Goal: Transaction & Acquisition: Purchase product/service

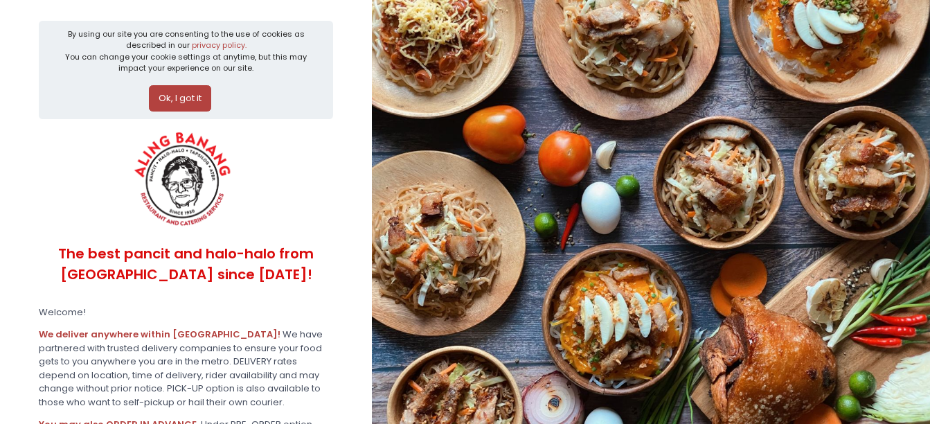
click at [194, 105] on button "Ok, I got it" at bounding box center [180, 98] width 62 height 26
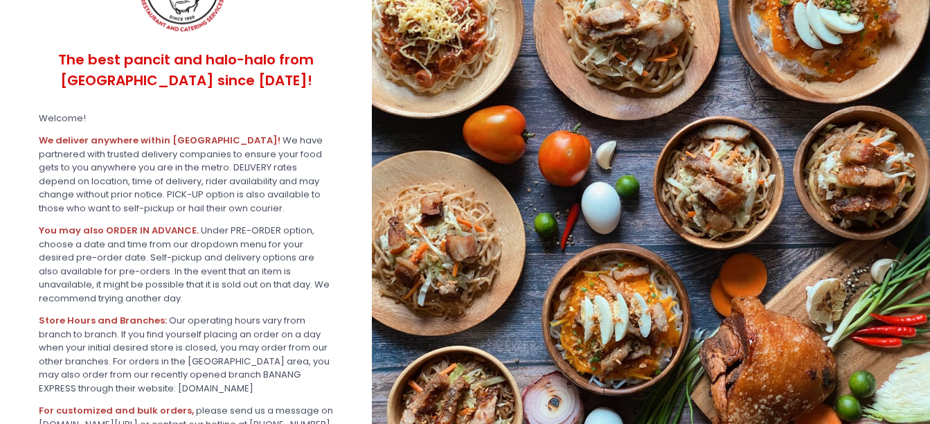
scroll to position [253, 0]
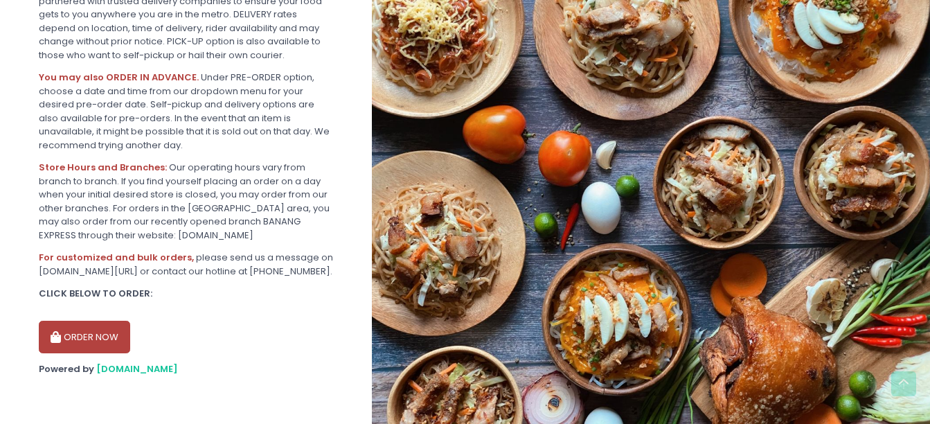
click at [98, 339] on button "ORDER NOW" at bounding box center [84, 337] width 91 height 33
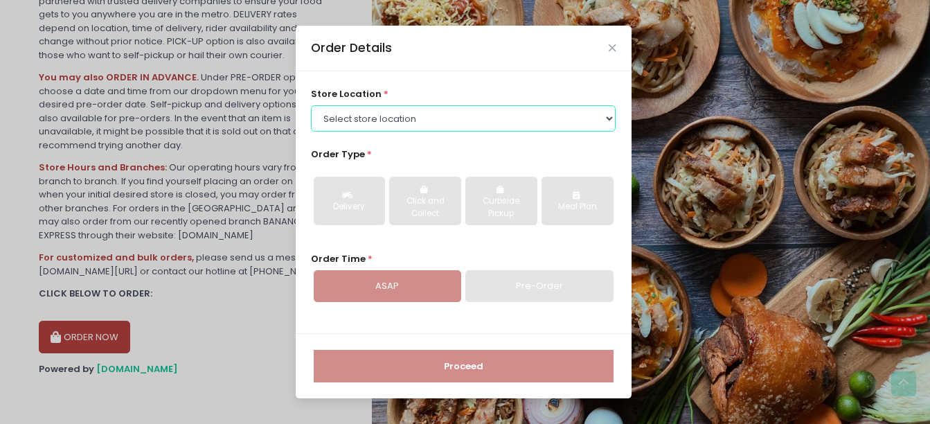
click at [475, 121] on select "Select store location ALING [GEOGRAPHIC_DATA] - [GEOGRAPHIC_DATA] [GEOGRAPHIC_D…" at bounding box center [463, 118] width 305 height 26
select select "614aed71e4942a4c99b40621"
click at [311, 105] on select "Select store location ALING [GEOGRAPHIC_DATA] - [GEOGRAPHIC_DATA] [GEOGRAPHIC_D…" at bounding box center [463, 118] width 305 height 26
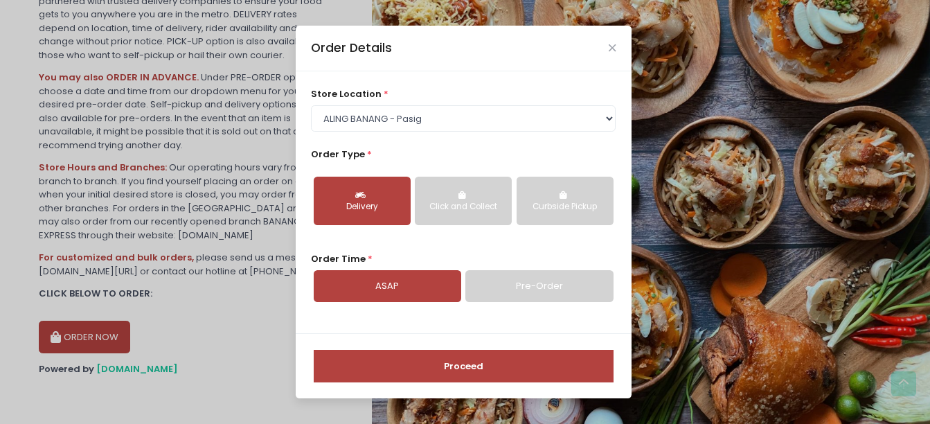
click at [410, 277] on link "ASAP" at bounding box center [388, 286] width 148 height 32
click at [469, 379] on button "Proceed" at bounding box center [464, 366] width 300 height 33
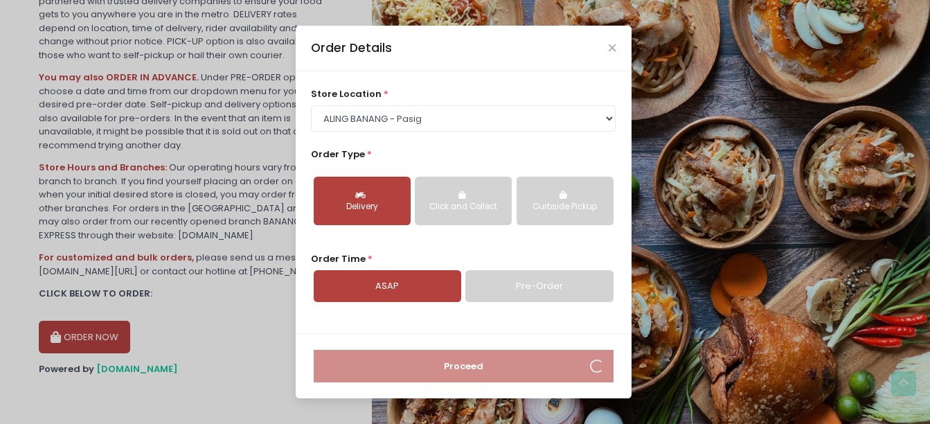
click at [465, 197] on icon "button" at bounding box center [464, 195] width 10 height 8
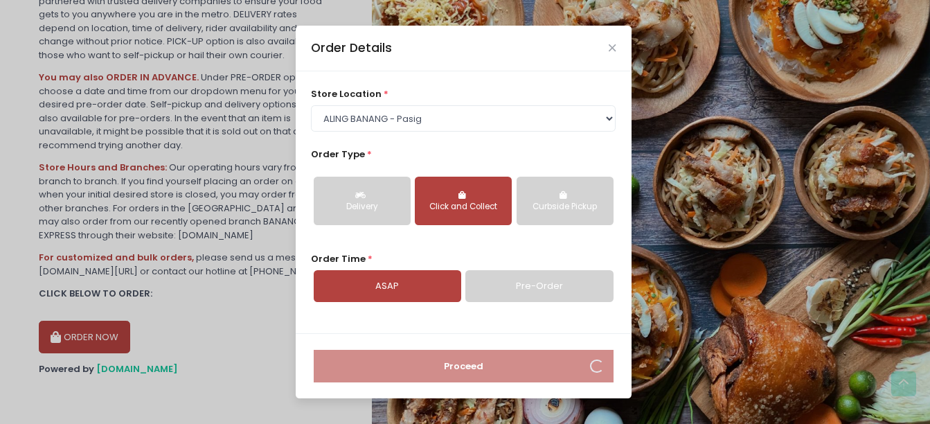
click at [355, 195] on icon "button" at bounding box center [362, 195] width 14 height 8
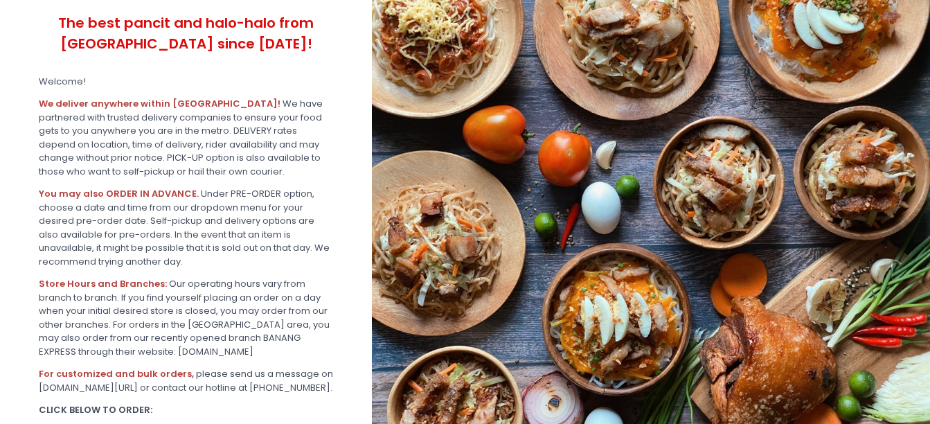
scroll to position [253, 0]
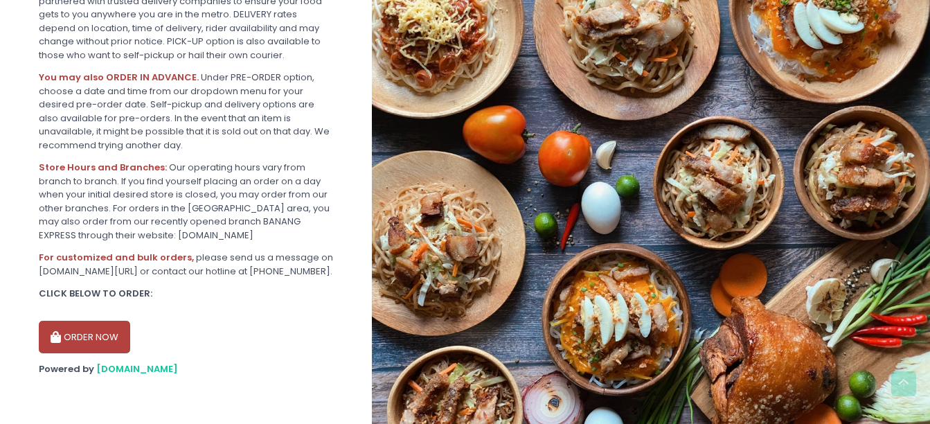
click at [95, 349] on button "ORDER NOW" at bounding box center [84, 337] width 91 height 33
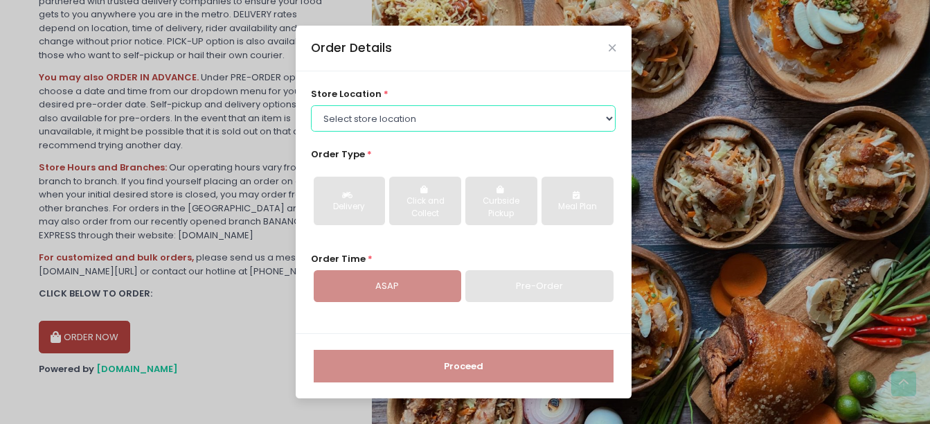
click at [371, 119] on select "Select store location ALING [GEOGRAPHIC_DATA] - [GEOGRAPHIC_DATA] [GEOGRAPHIC_D…" at bounding box center [463, 118] width 305 height 26
select select "614aed71e4942a4c99b40621"
click at [311, 105] on select "Select store location ALING [GEOGRAPHIC_DATA] - [GEOGRAPHIC_DATA] [GEOGRAPHIC_D…" at bounding box center [463, 118] width 305 height 26
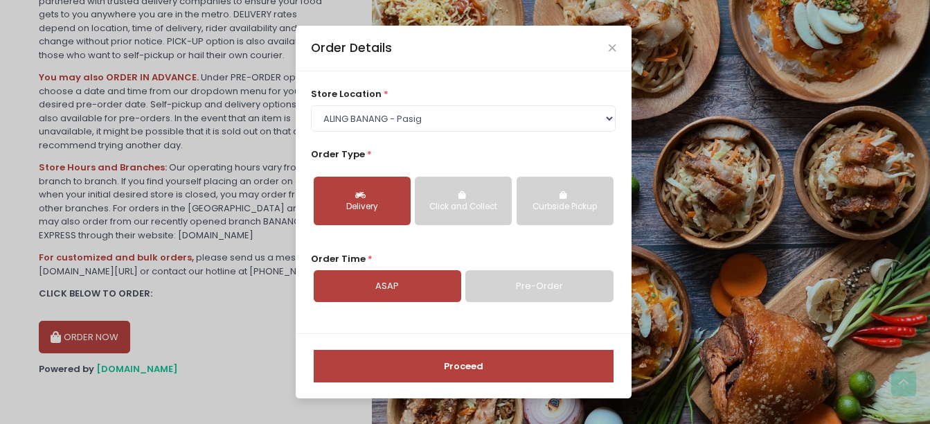
click at [441, 360] on button "Proceed" at bounding box center [464, 366] width 300 height 33
